Goal: Check status: Check status

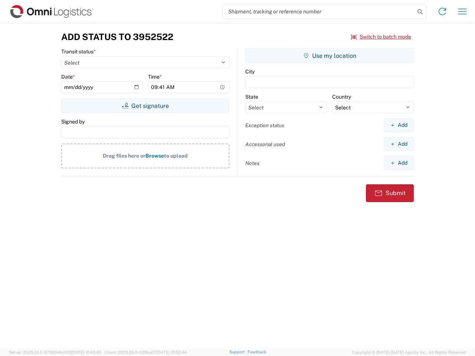
click at [319, 11] on input "search" at bounding box center [318, 11] width 192 height 14
click at [420, 12] on icon at bounding box center [420, 12] width 10 height 10
click at [442, 11] on icon at bounding box center [442, 12] width 12 height 12
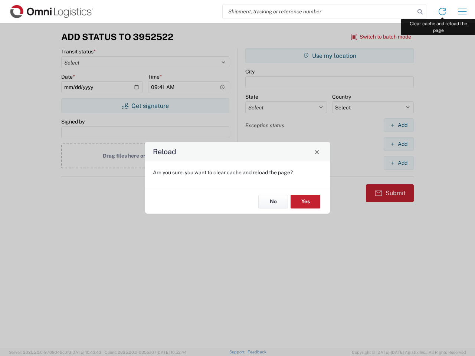
click at [462, 11] on div "Reload Are you sure, you want to clear cache and reload the page? No Yes" at bounding box center [237, 178] width 475 height 356
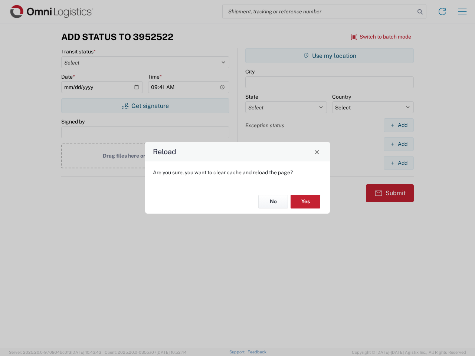
click at [381, 37] on div "Reload Are you sure, you want to clear cache and reload the page? No Yes" at bounding box center [237, 178] width 475 height 356
click at [145, 106] on div "Reload Are you sure, you want to clear cache and reload the page? No Yes" at bounding box center [237, 178] width 475 height 356
click at [329, 56] on div "Reload Are you sure, you want to clear cache and reload the page? No Yes" at bounding box center [237, 178] width 475 height 356
click at [398, 125] on div "Reload Are you sure, you want to clear cache and reload the page? No Yes" at bounding box center [237, 178] width 475 height 356
click at [398, 144] on div "Reload Are you sure, you want to clear cache and reload the page? No Yes" at bounding box center [237, 178] width 475 height 356
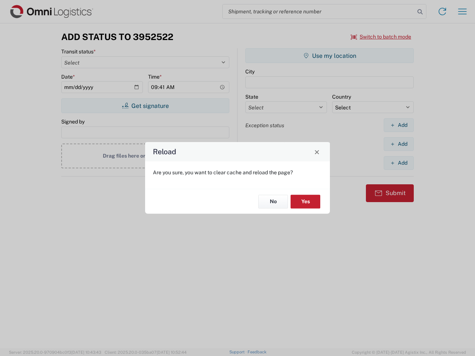
click at [398, 163] on div "Reload Are you sure, you want to clear cache and reload the page? No Yes" at bounding box center [237, 178] width 475 height 356
